Goal: Information Seeking & Learning: Learn about a topic

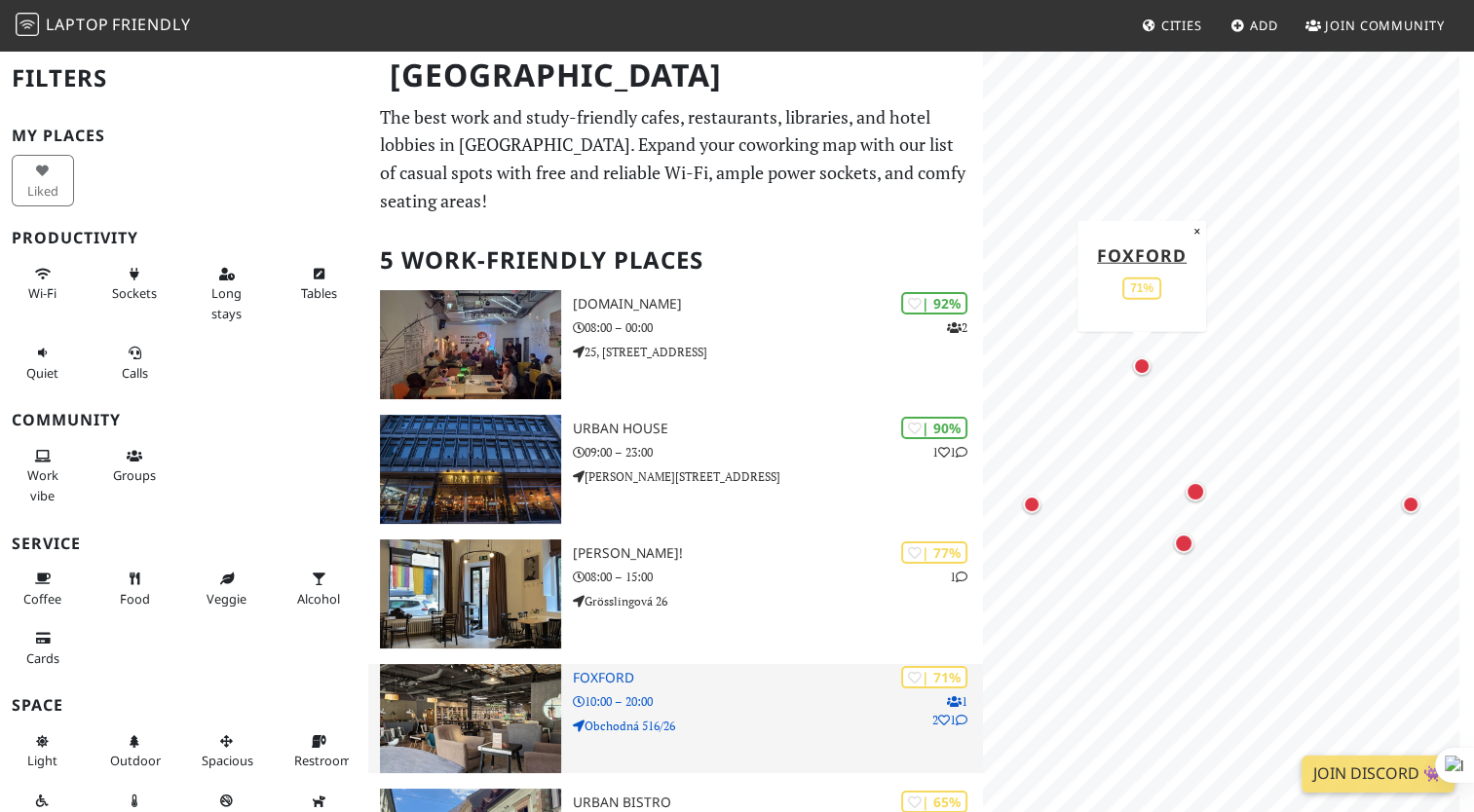
click at [526, 726] on img at bounding box center [470, 718] width 181 height 109
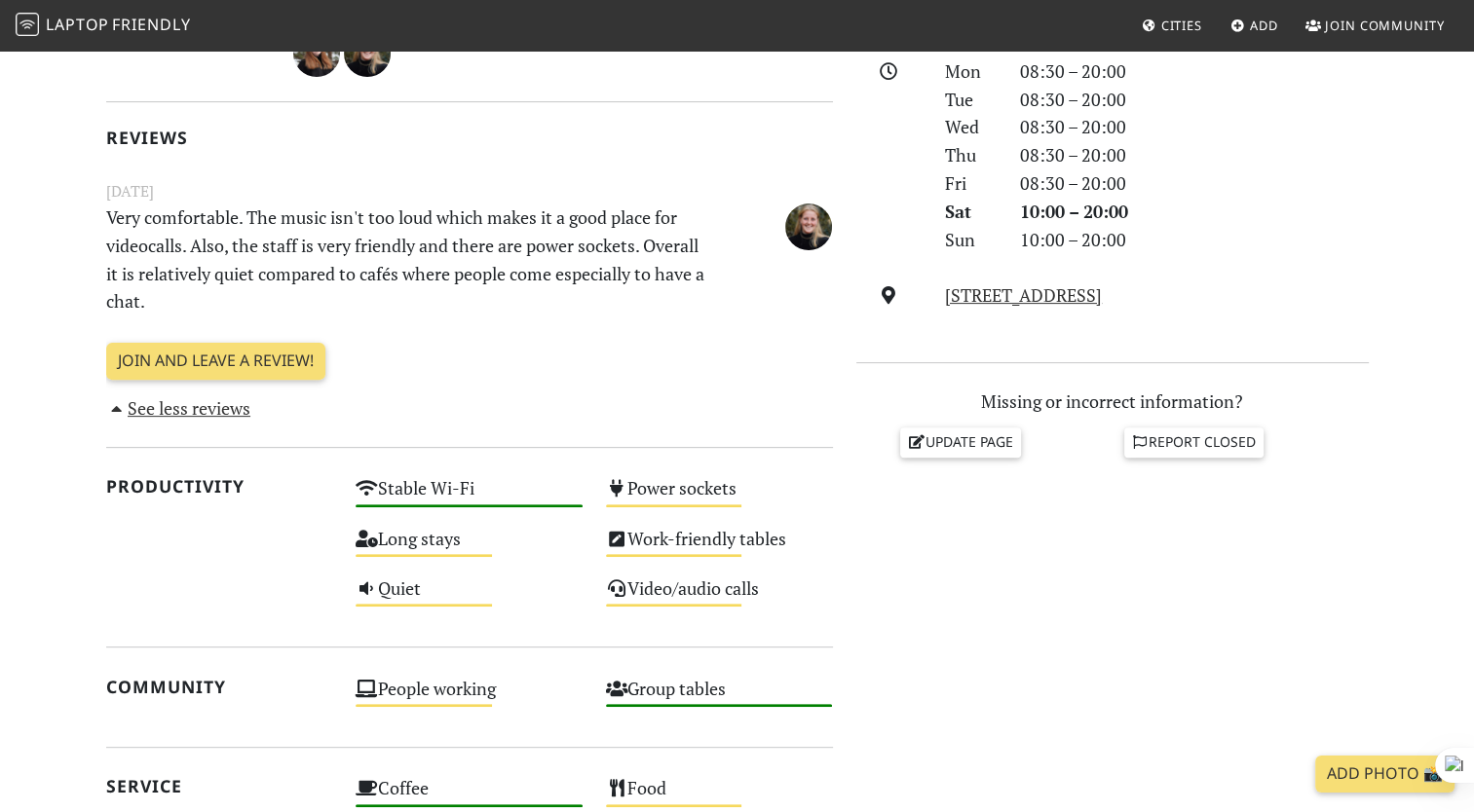
scroll to position [534, 0]
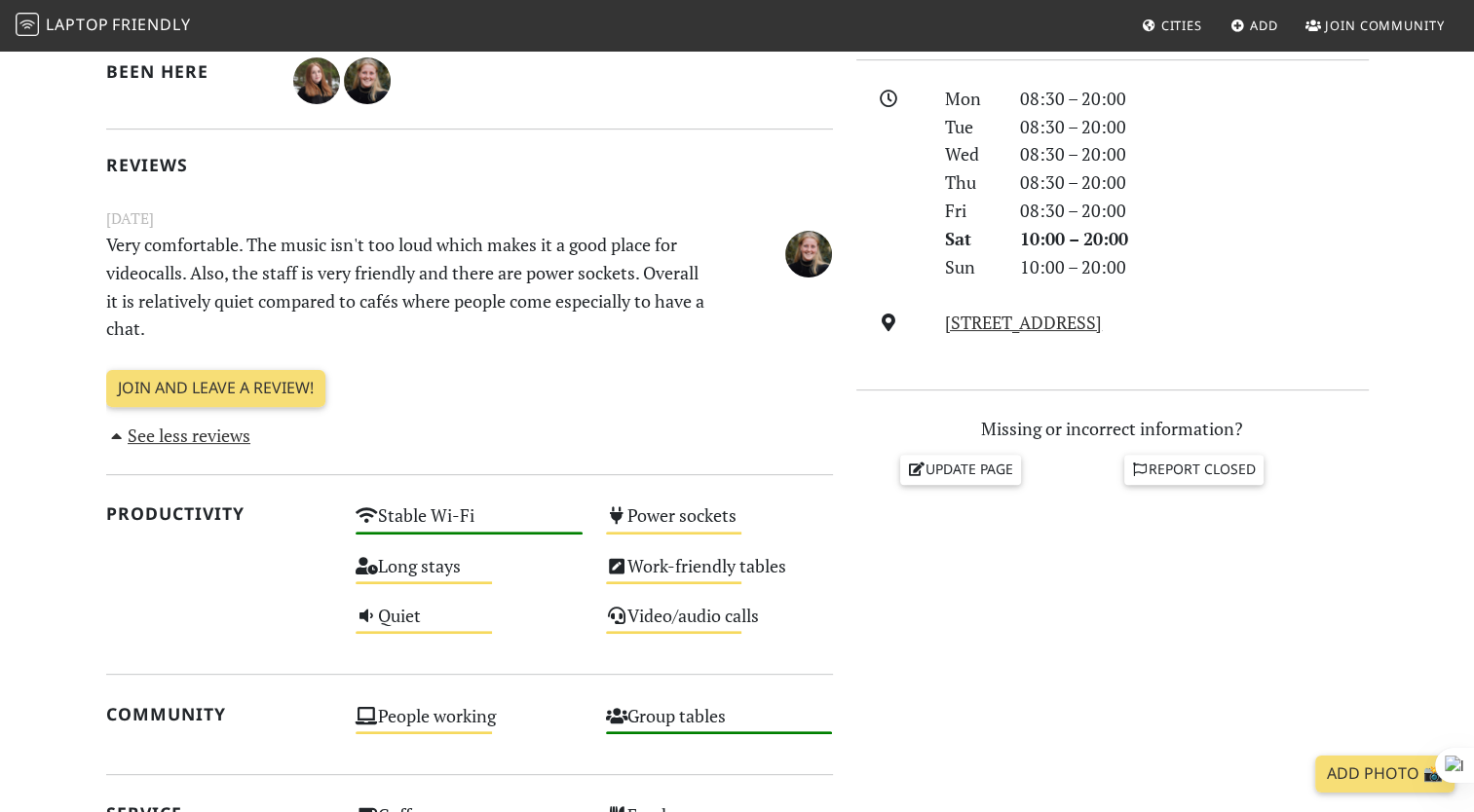
click at [238, 431] on link "See less reviews" at bounding box center [178, 434] width 145 height 23
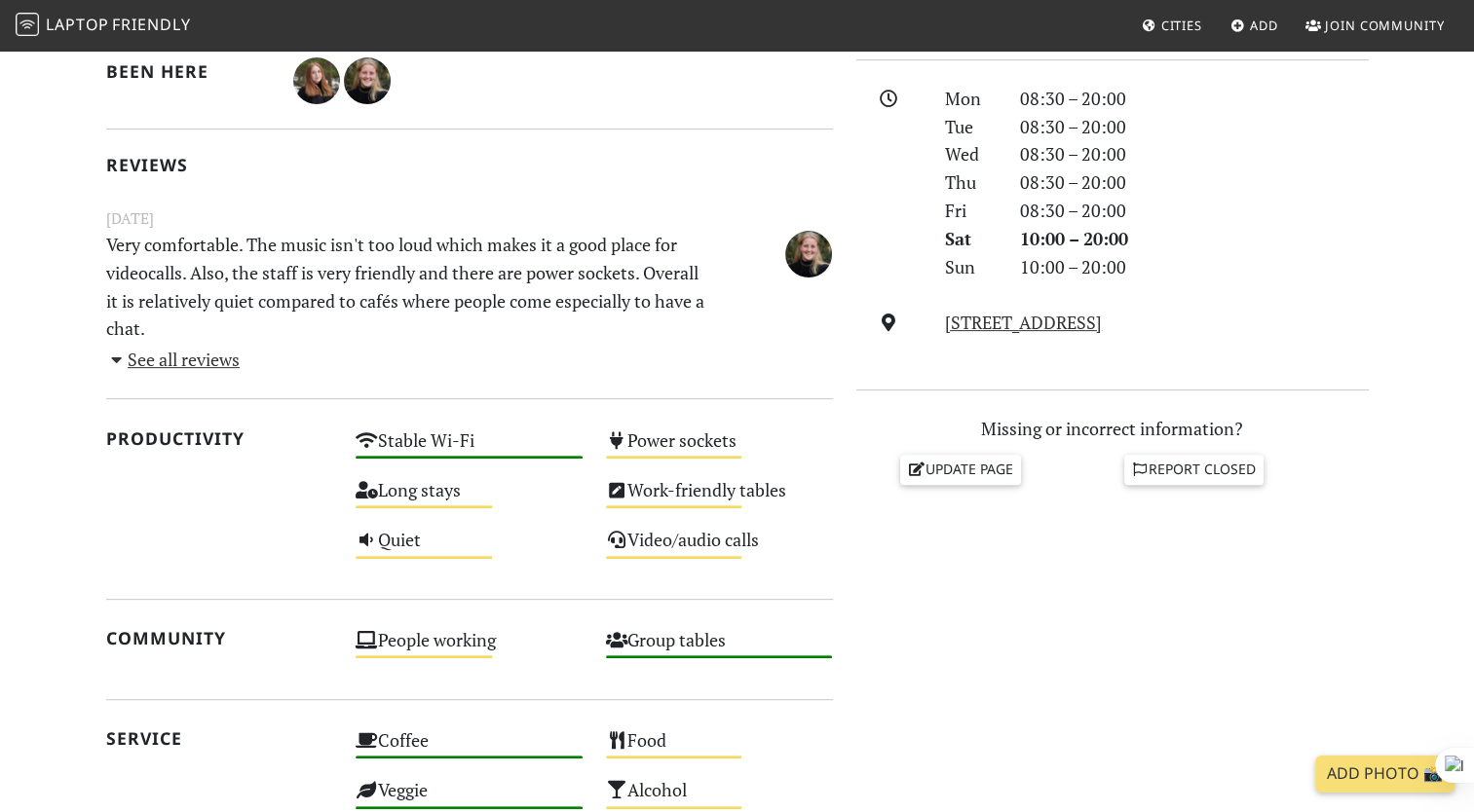
click at [181, 356] on link "See all reviews" at bounding box center [173, 359] width 135 height 23
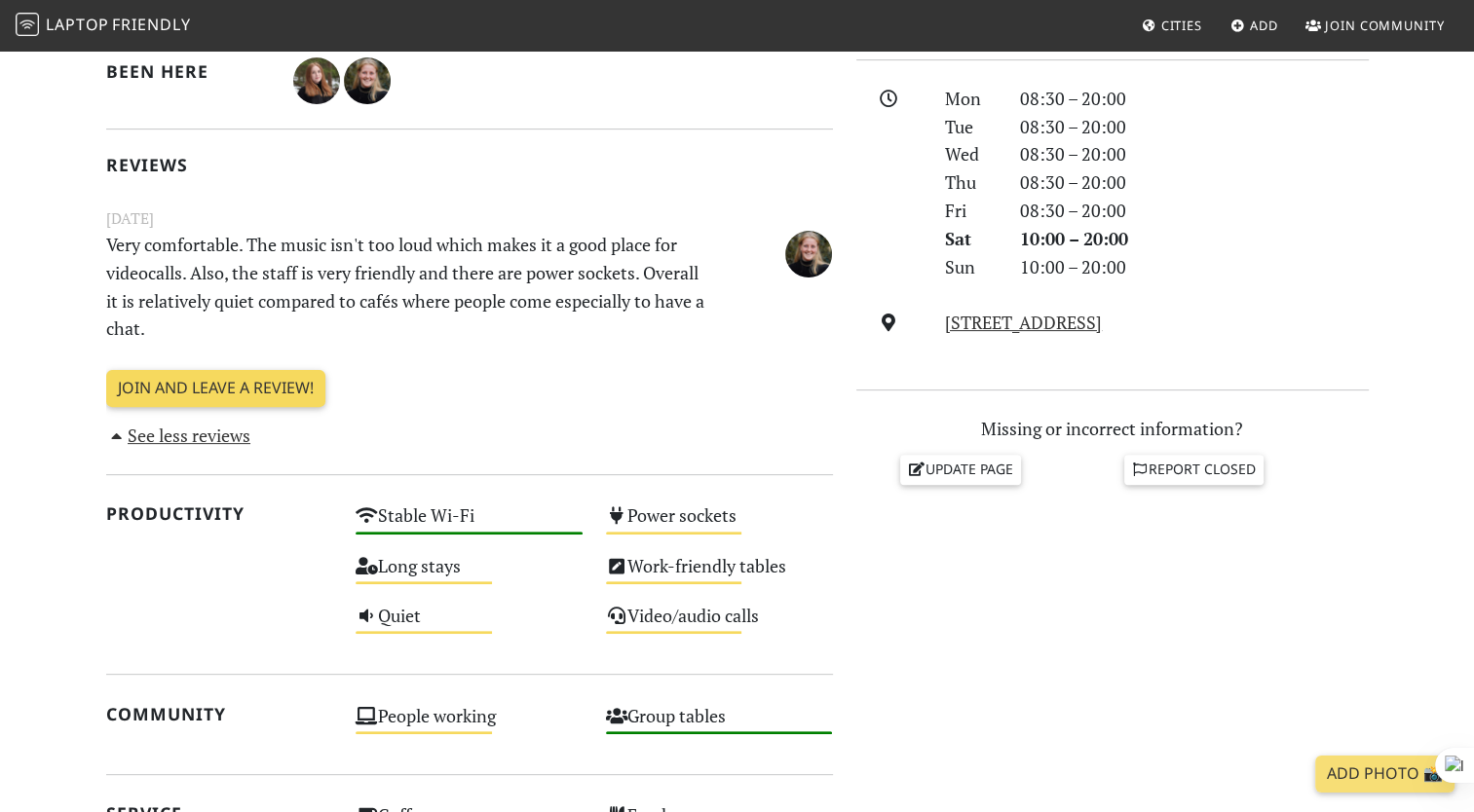
click at [194, 393] on link "Join and leave a review!" at bounding box center [215, 388] width 219 height 37
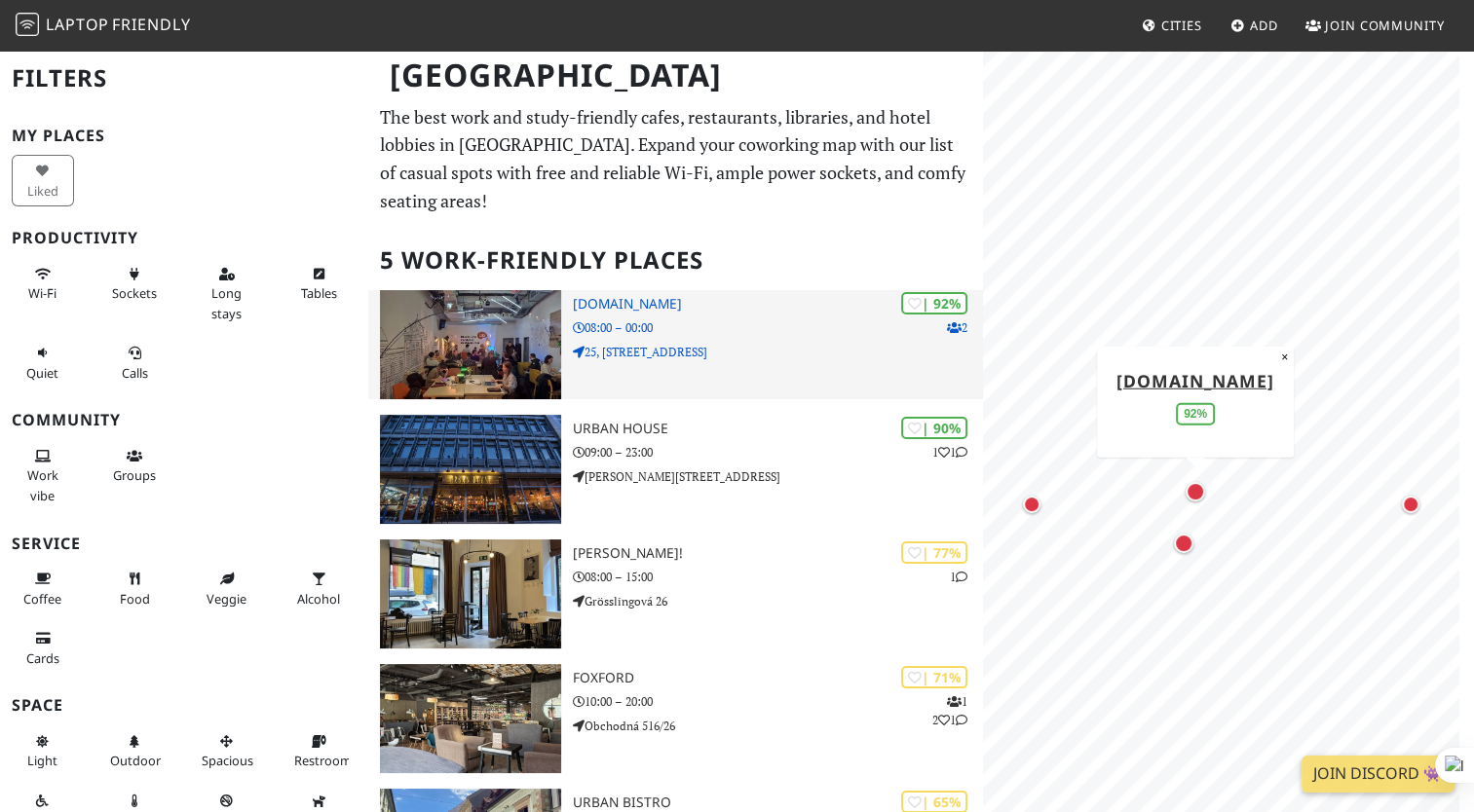
click at [505, 347] on img at bounding box center [470, 344] width 181 height 109
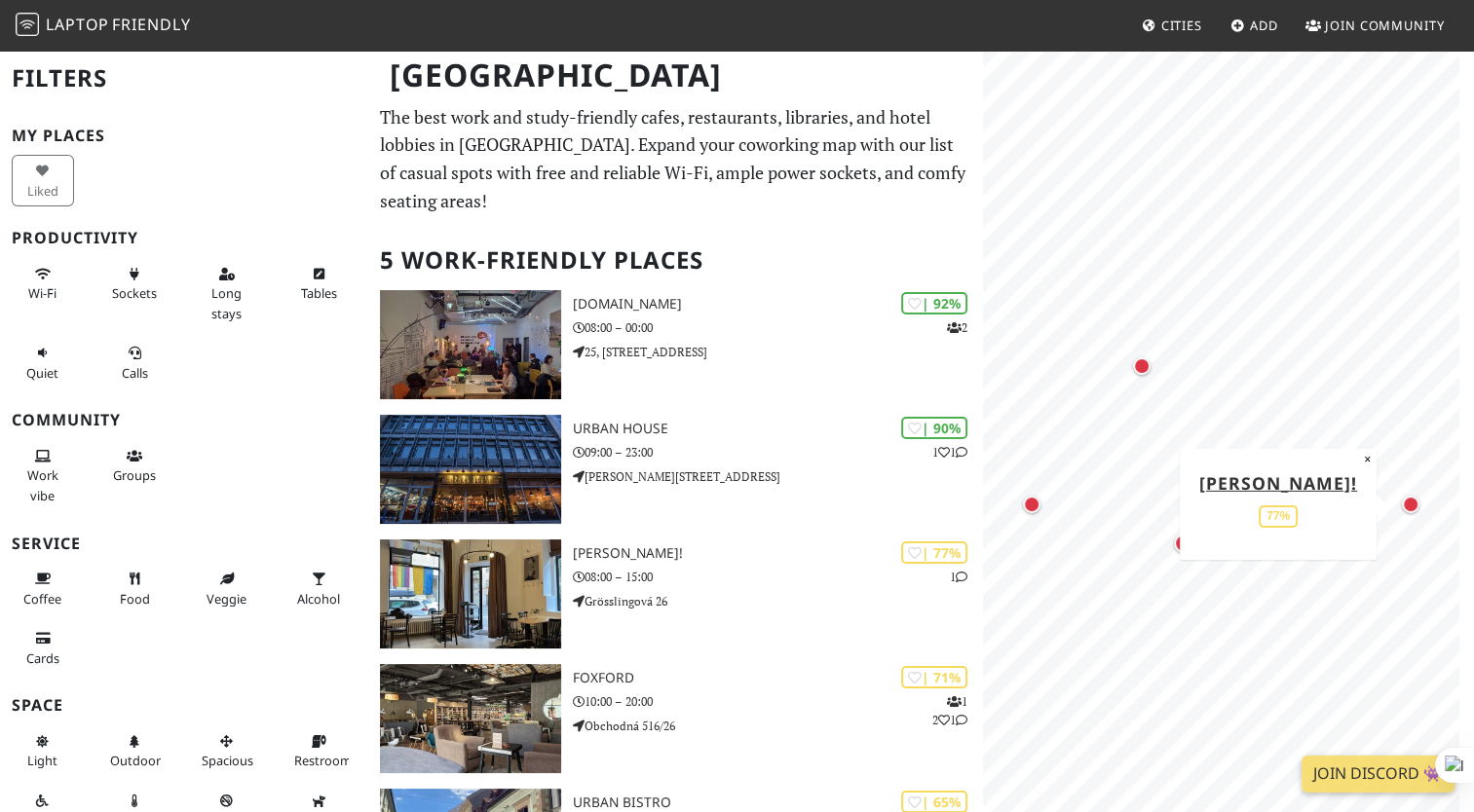
click at [1410, 499] on div "Map marker" at bounding box center [1411, 504] width 18 height 18
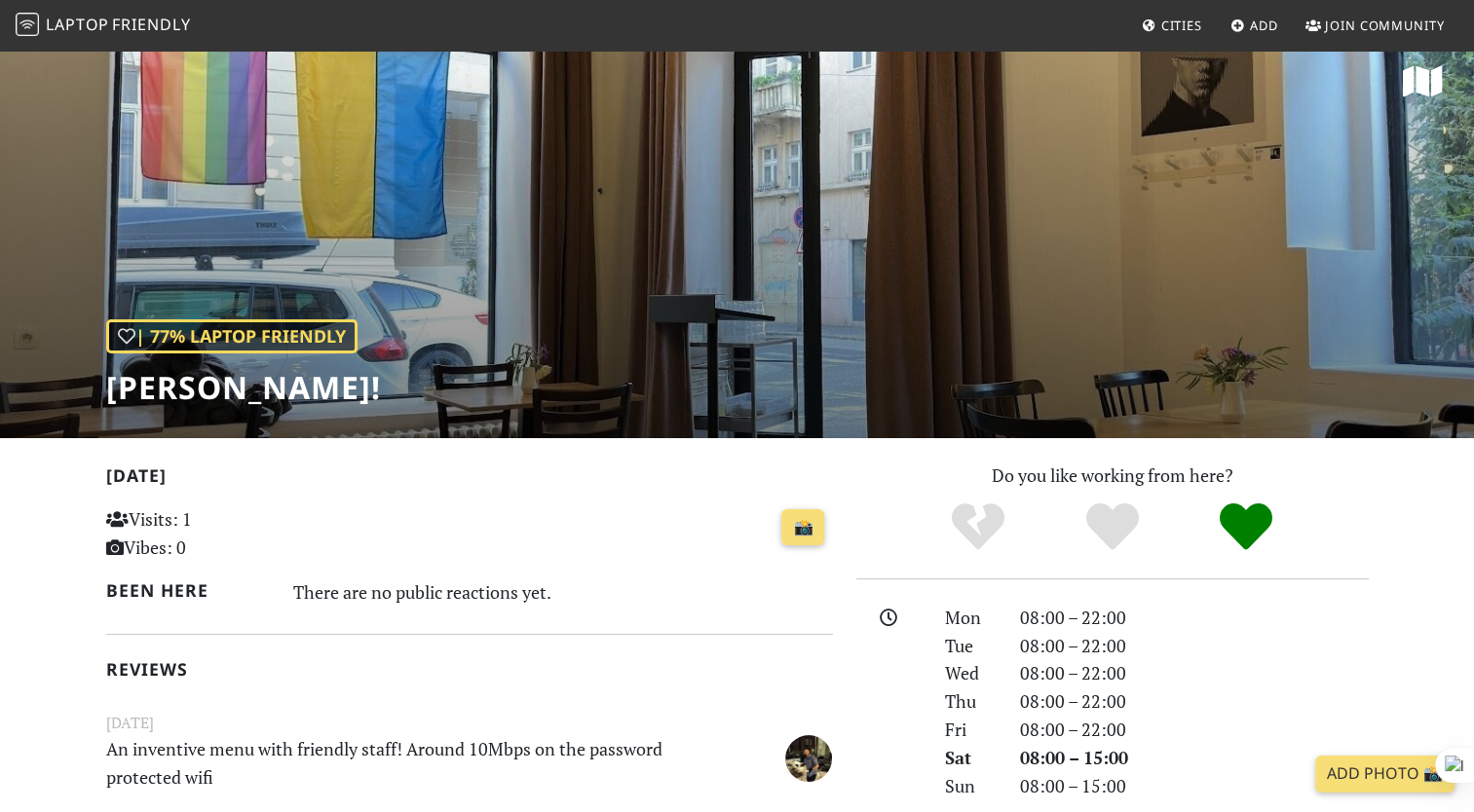
scroll to position [5, 0]
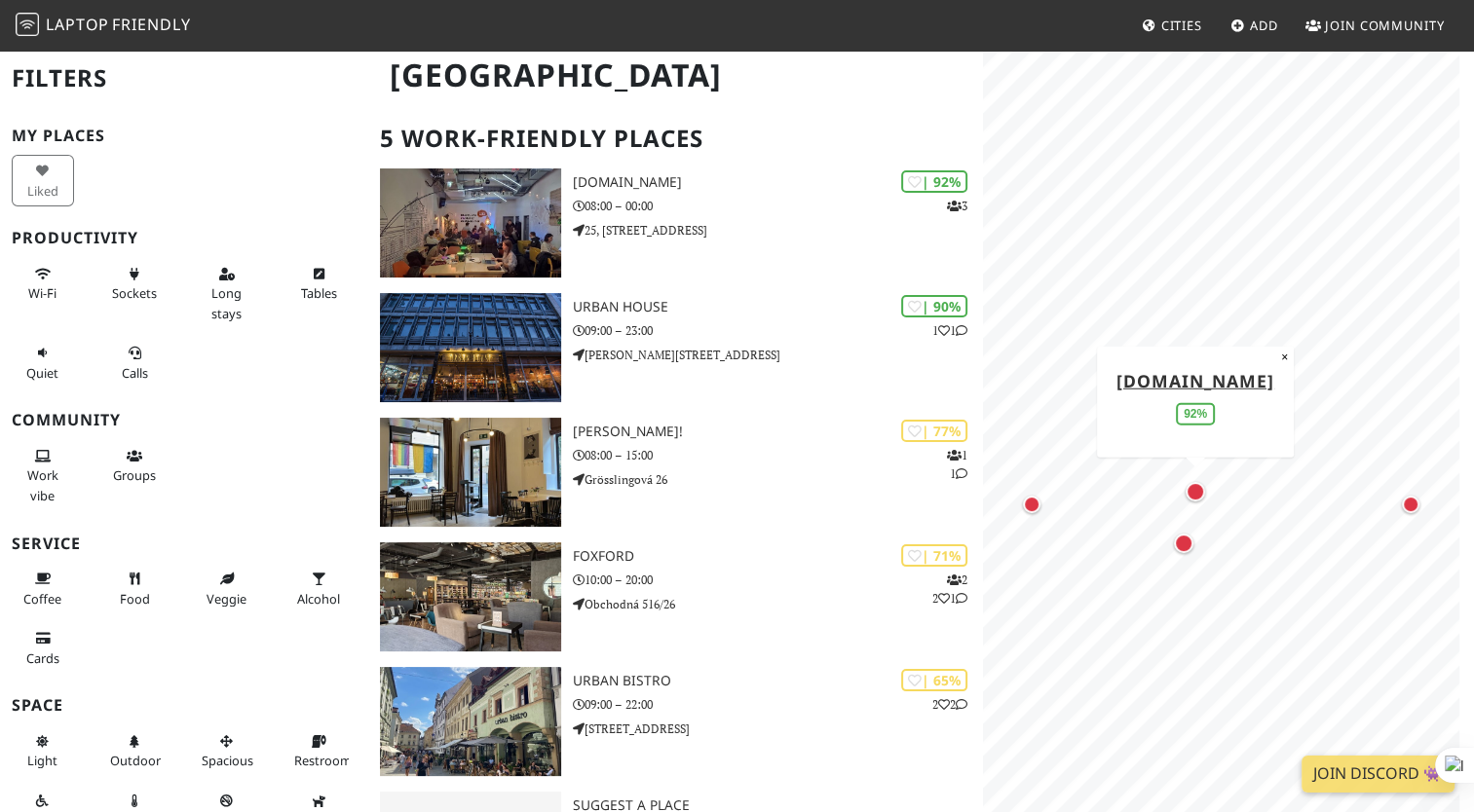
scroll to position [225, 0]
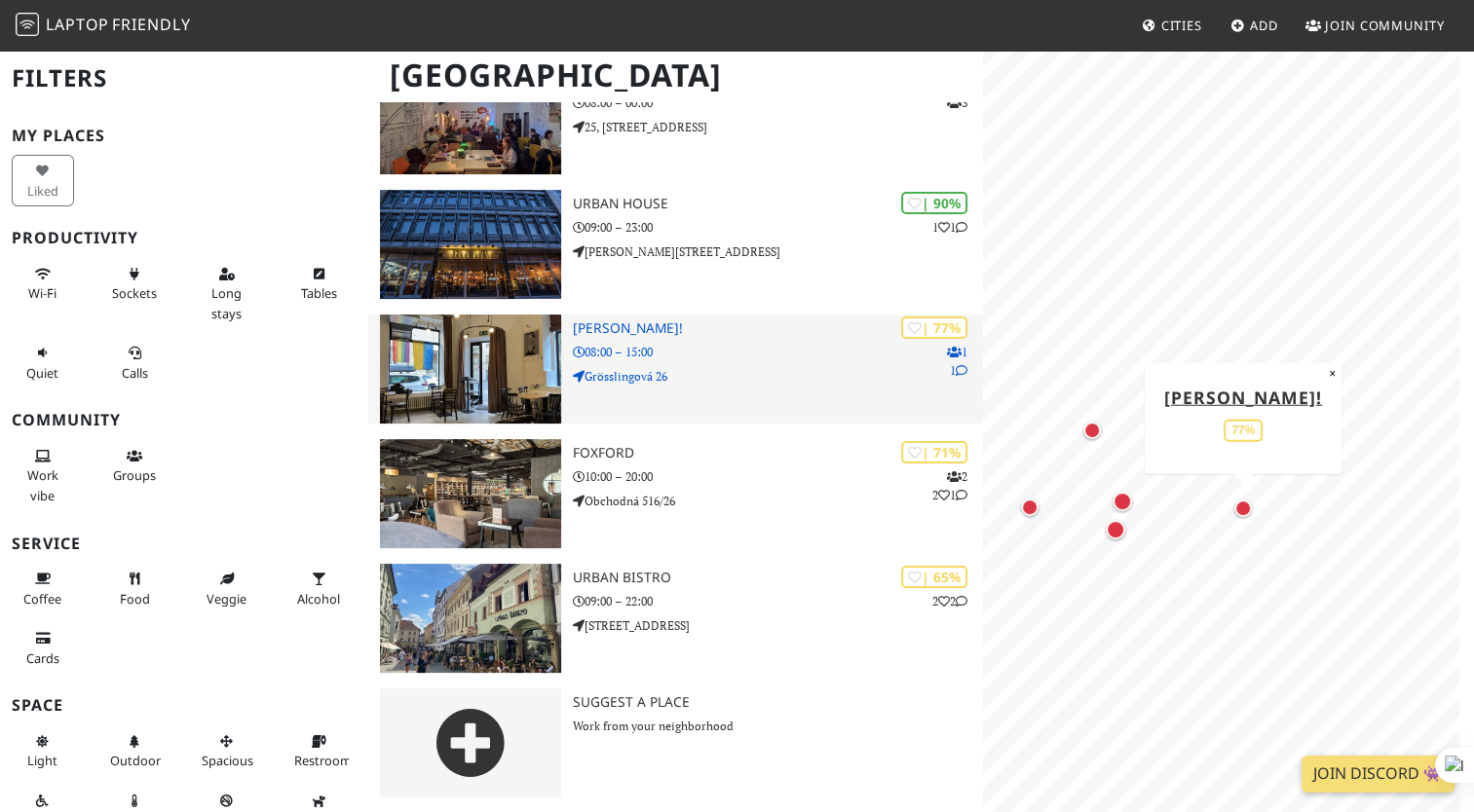
click at [497, 364] on img at bounding box center [470, 369] width 181 height 109
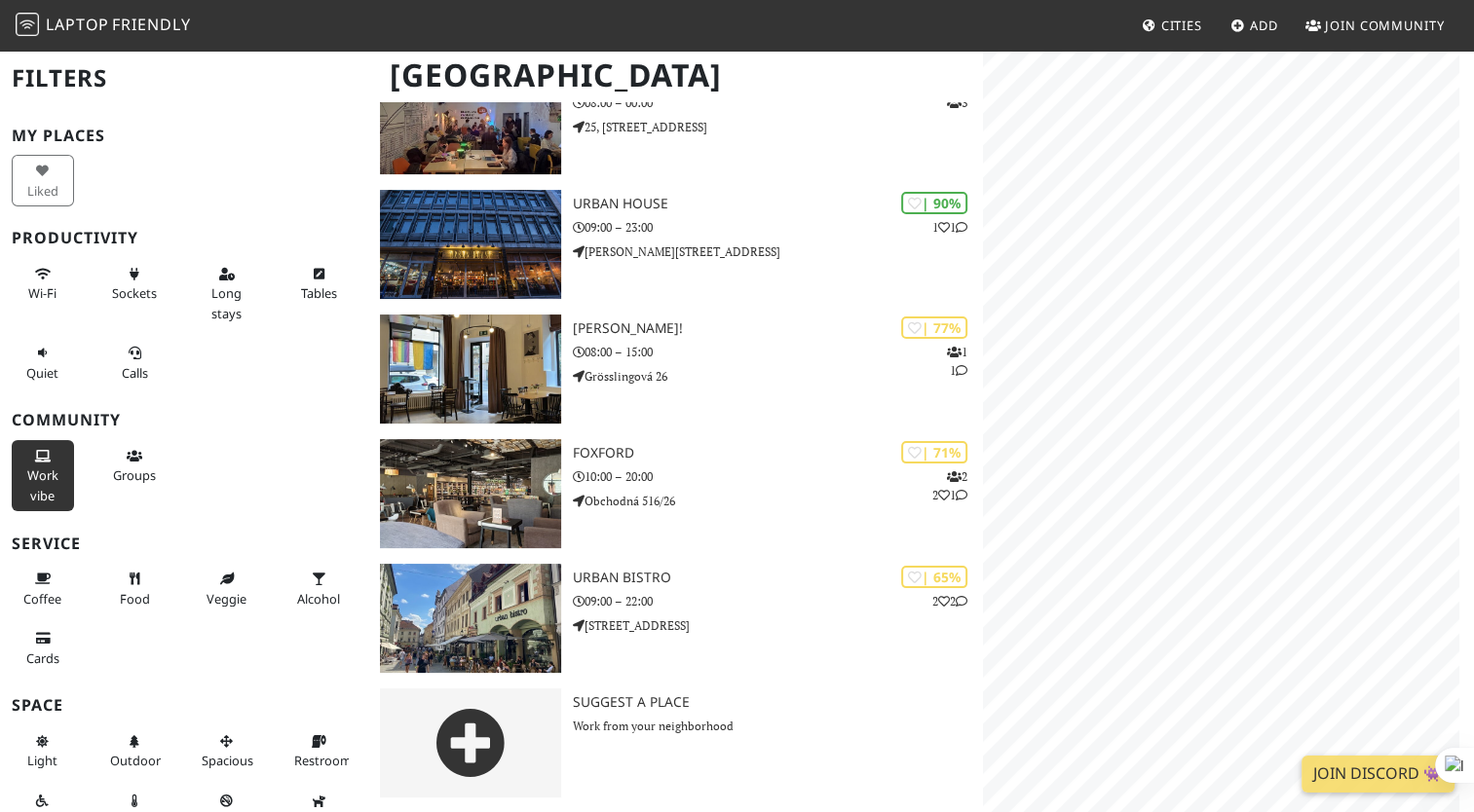
click at [37, 461] on button "Work vibe" at bounding box center [43, 475] width 62 height 71
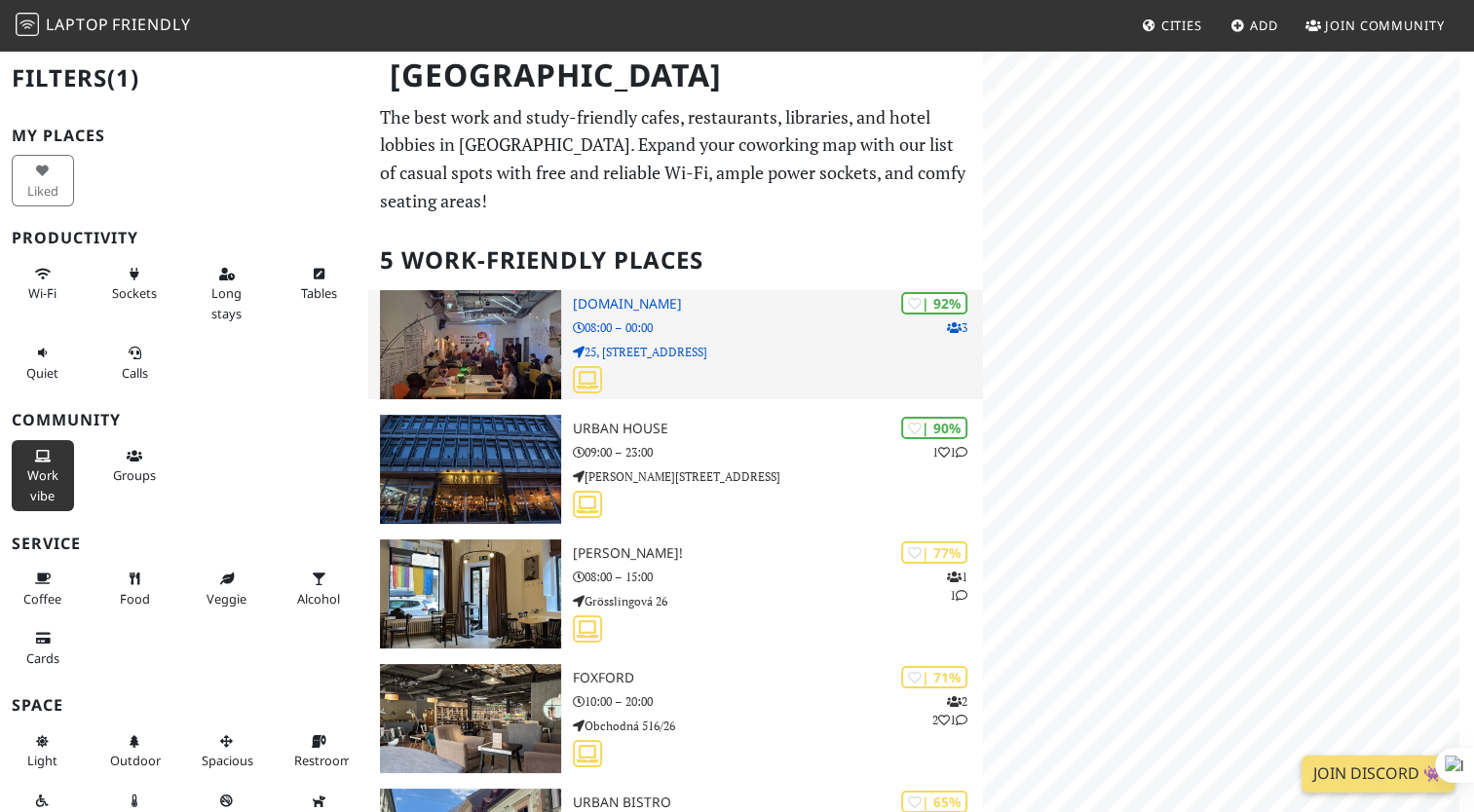
click at [951, 333] on icon at bounding box center [953, 329] width 15 height 12
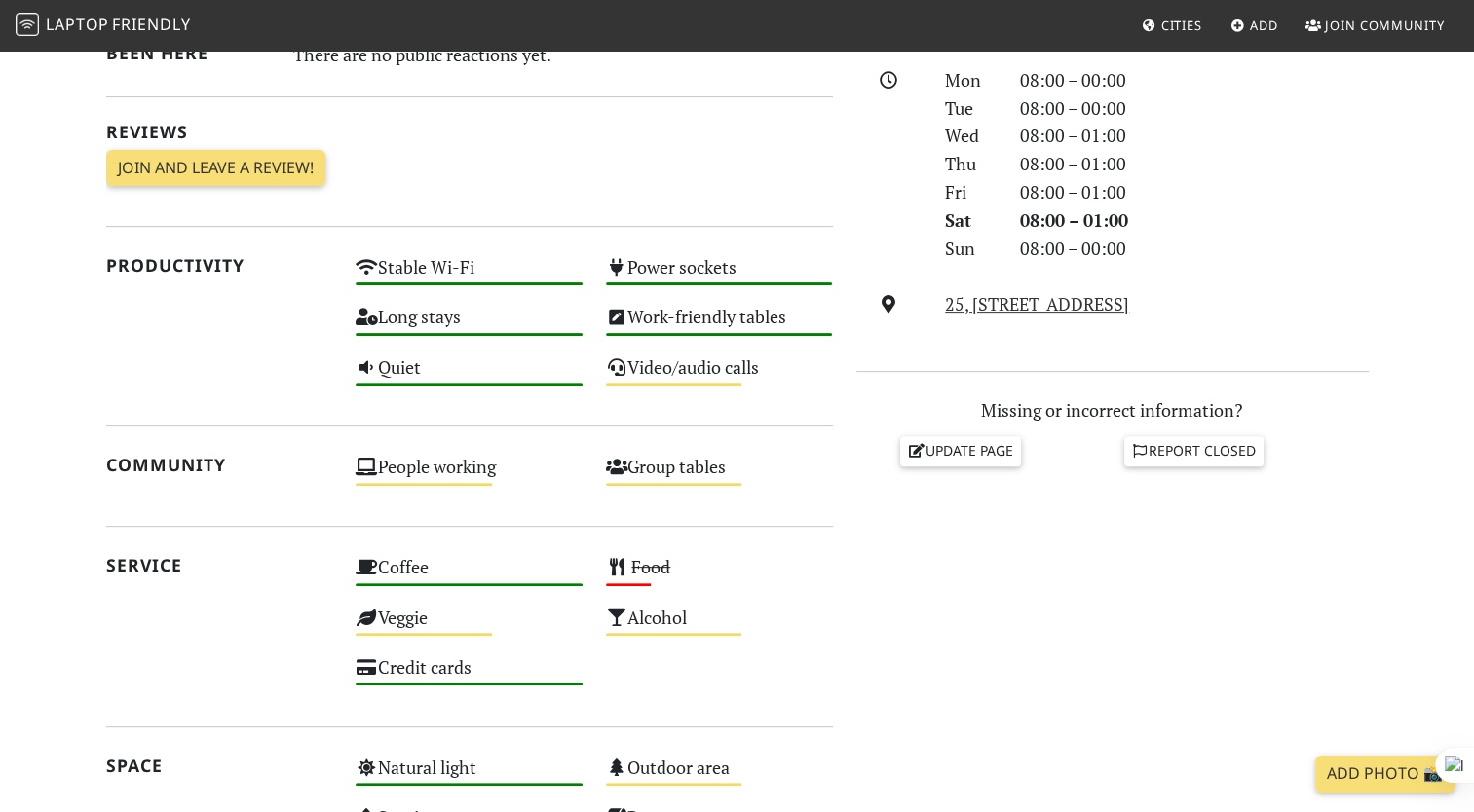
scroll to position [565, 0]
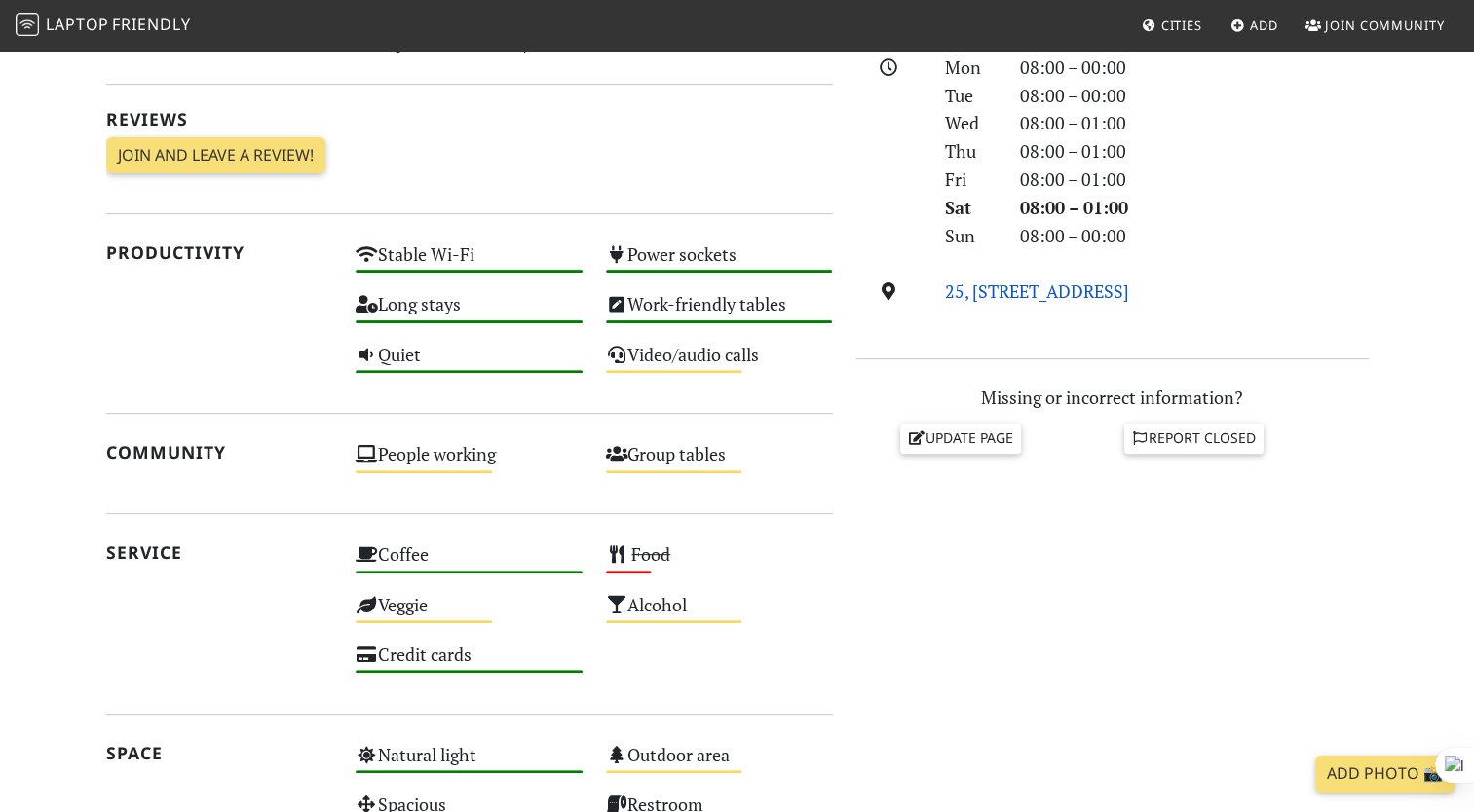
click at [1129, 290] on link "25, [STREET_ADDRESS]" at bounding box center [1037, 291] width 184 height 23
